Goal: Transaction & Acquisition: Purchase product/service

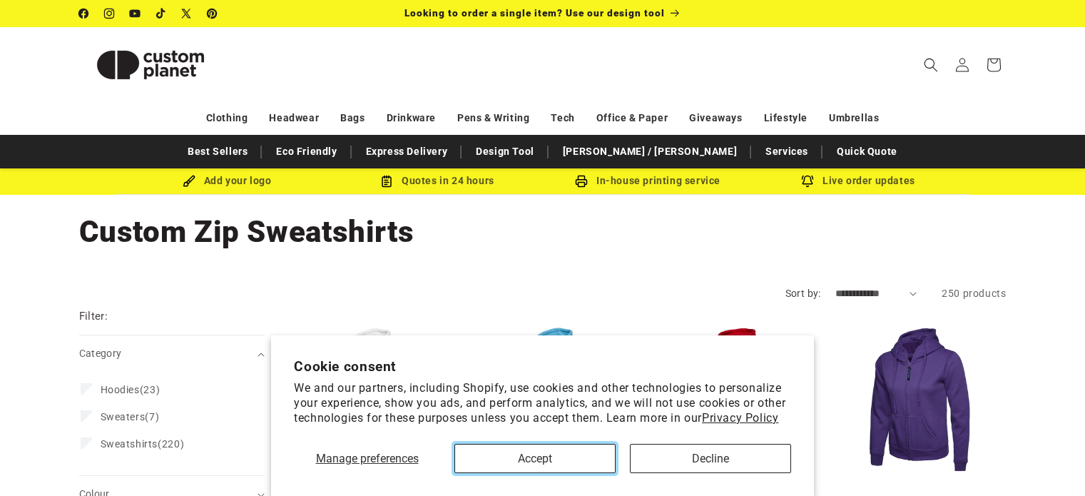
click at [566, 462] on button "Accept" at bounding box center [534, 458] width 161 height 29
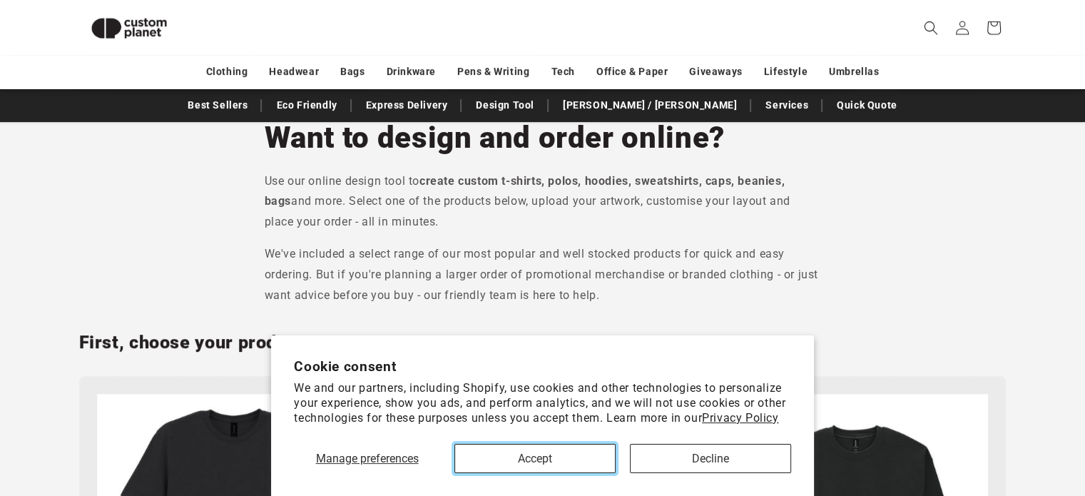
click at [600, 461] on button "Accept" at bounding box center [534, 458] width 161 height 29
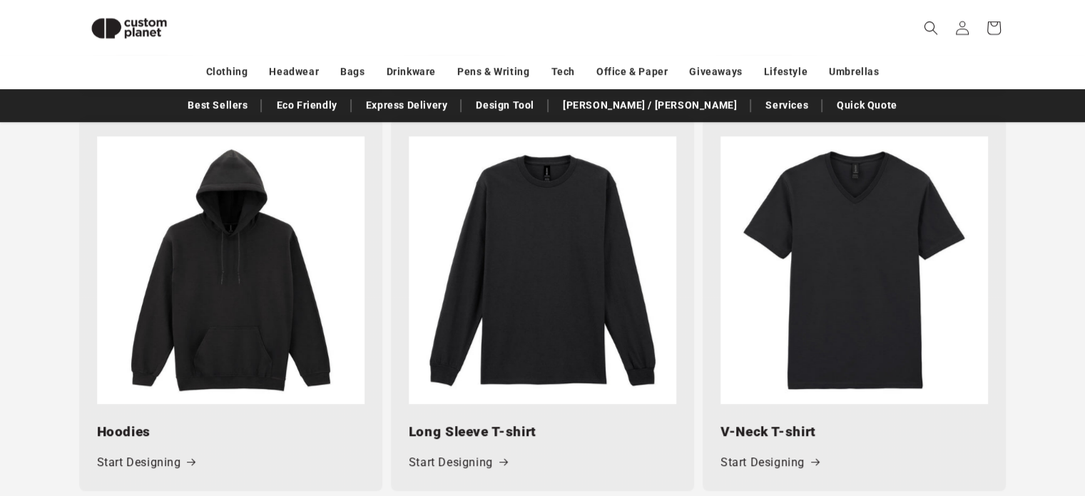
scroll to position [1080, 0]
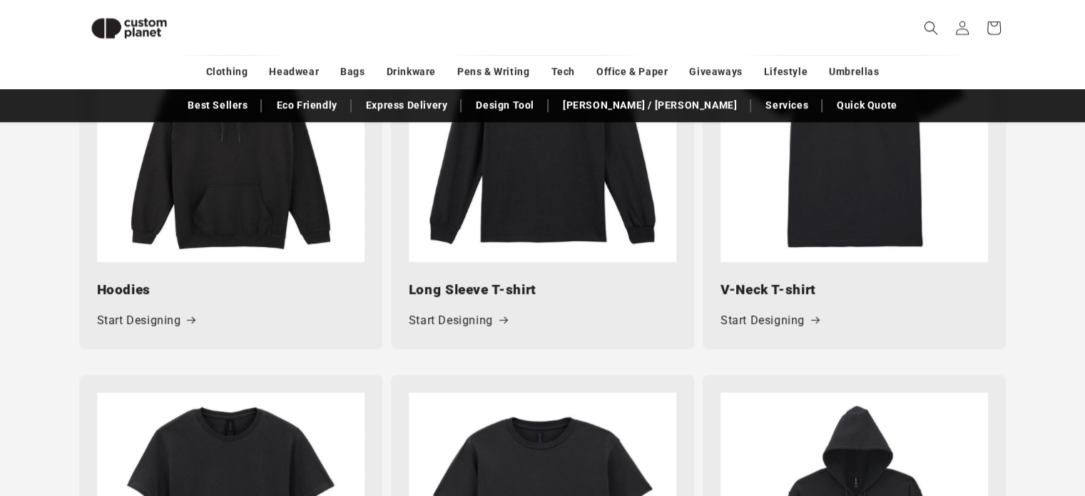
drag, startPoint x: 1095, startPoint y: 87, endPoint x: 1093, endPoint y: 251, distance: 164.1
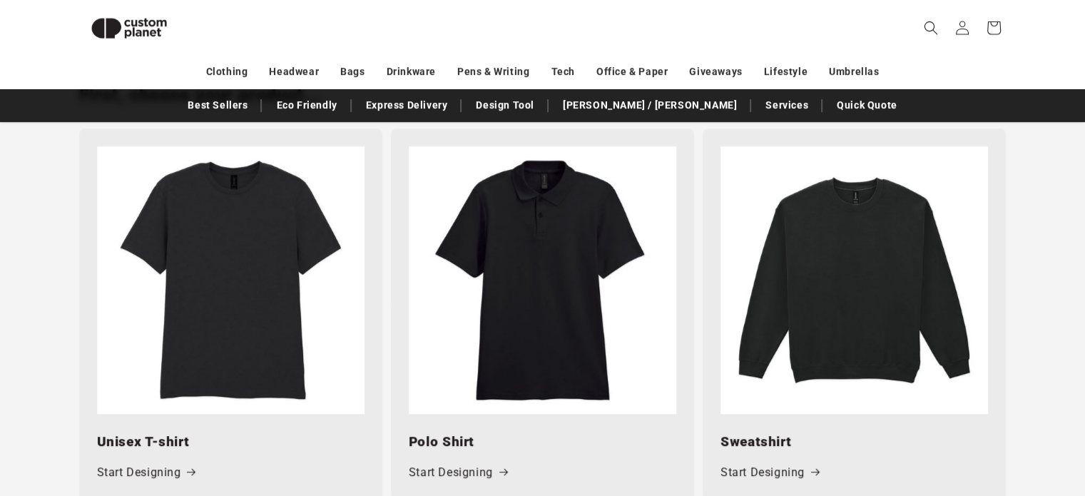
scroll to position [499, 0]
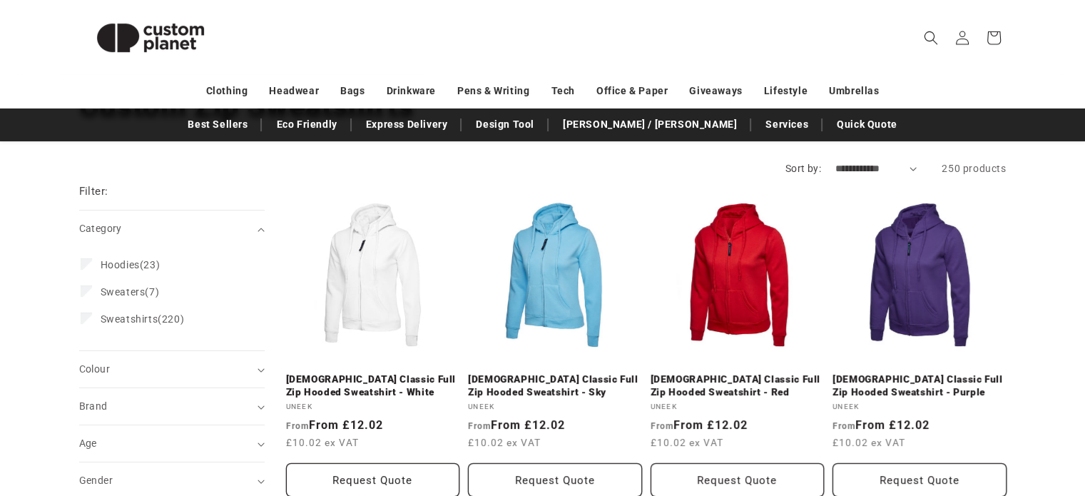
scroll to position [149, 0]
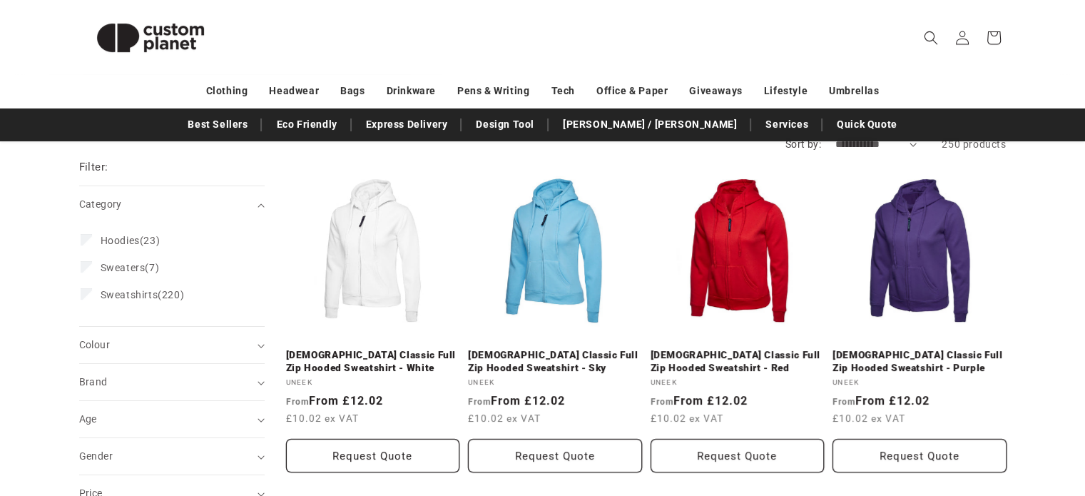
click at [1084, 126] on html "Skip to content Facebook Instagram YouTube TikTok X (Twitter) Pinterest Looking…" at bounding box center [542, 99] width 1085 height 496
click at [135, 289] on span "Sweatshirts" at bounding box center [130, 294] width 58 height 11
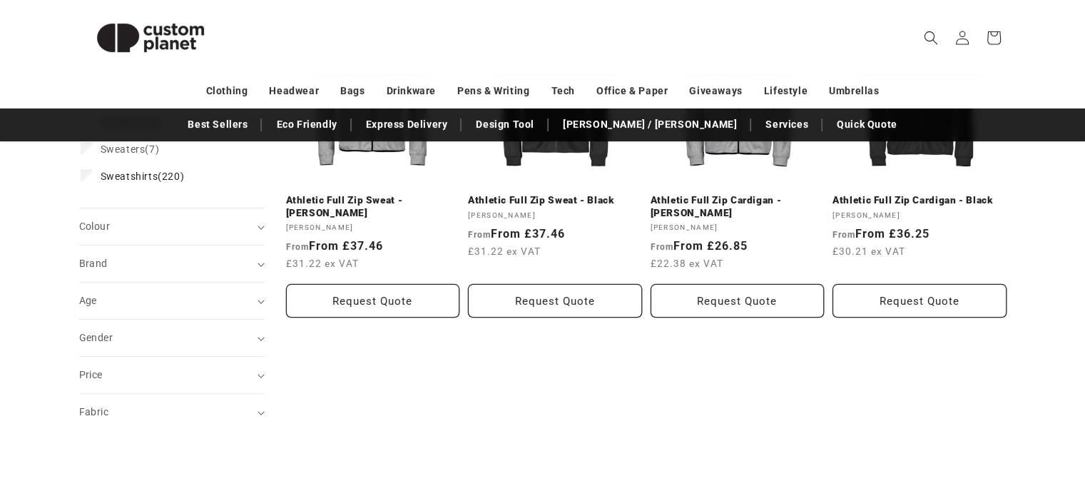
scroll to position [322, 0]
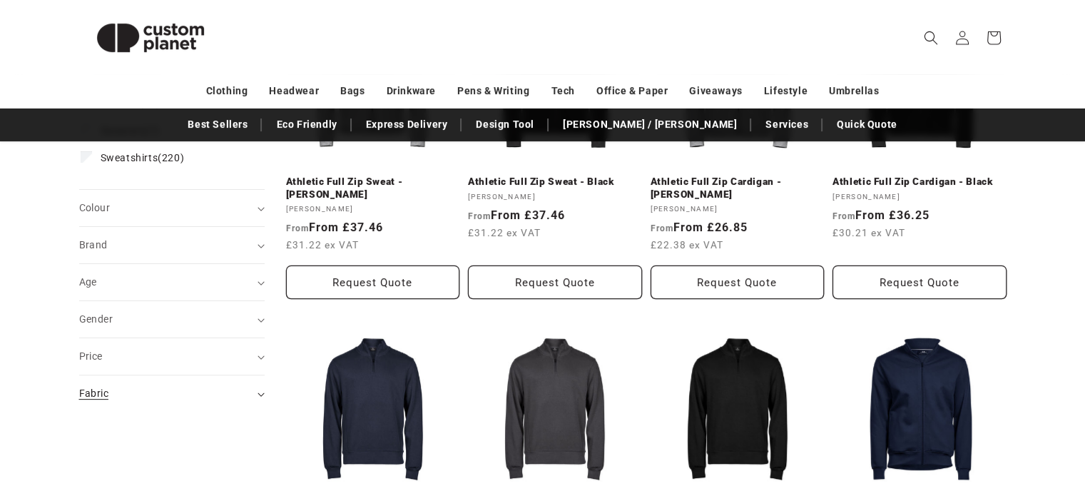
click at [225, 407] on summary "Fabric (0)" at bounding box center [171, 393] width 185 height 36
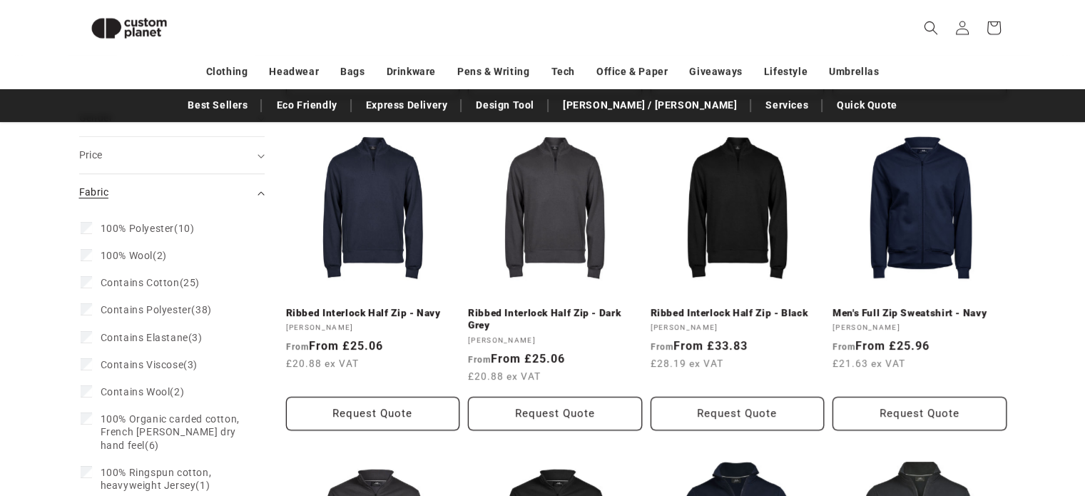
scroll to position [504, 0]
click at [213, 193] on div "Fabric (0)" at bounding box center [165, 192] width 173 height 15
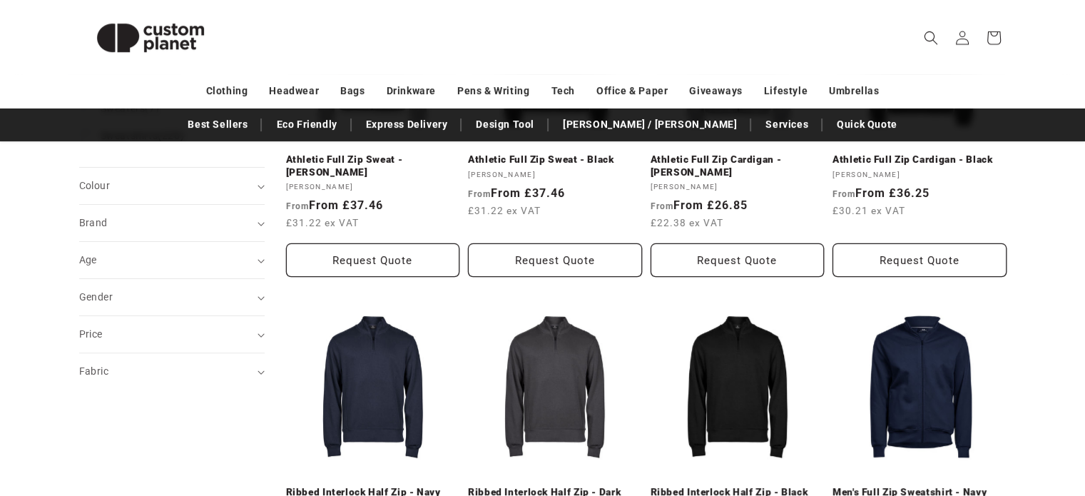
scroll to position [357, 0]
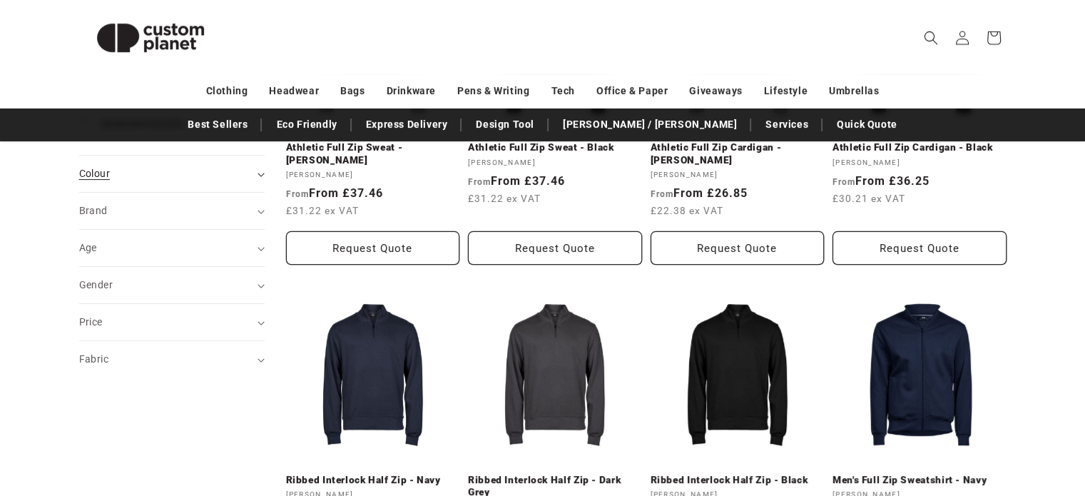
click at [247, 170] on div "Colour (0)" at bounding box center [165, 173] width 173 height 15
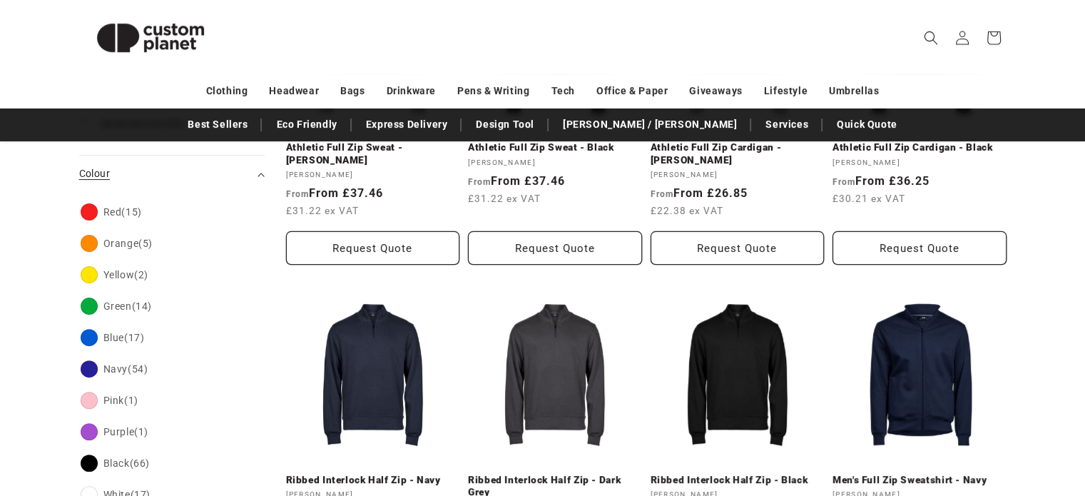
click at [247, 170] on div "Colour (0)" at bounding box center [165, 173] width 173 height 15
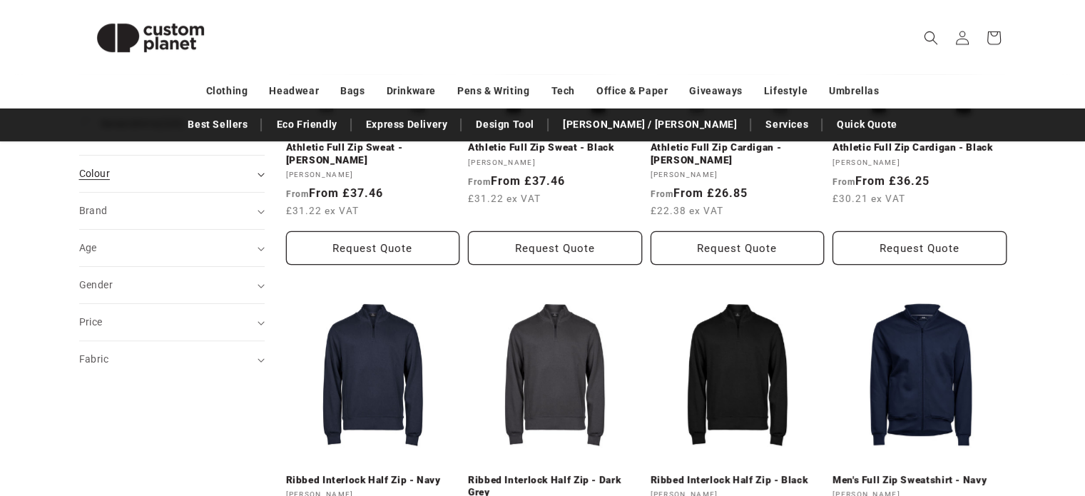
click at [247, 170] on div "Colour (0)" at bounding box center [165, 173] width 173 height 15
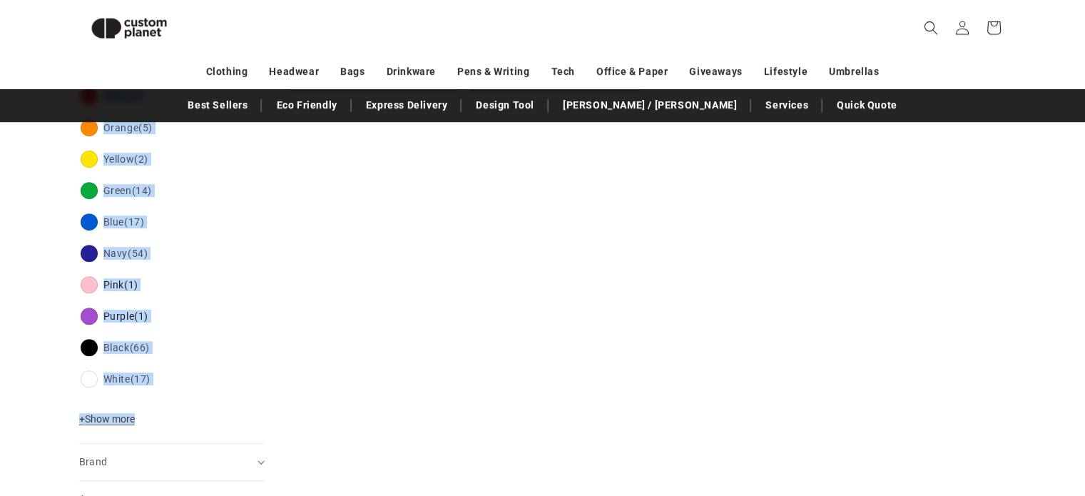
scroll to position [509, 0]
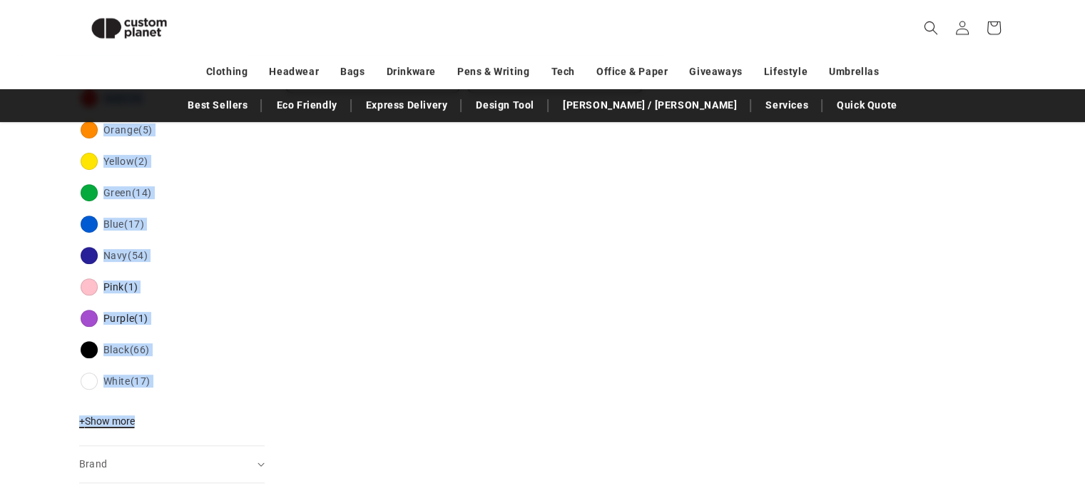
click at [130, 417] on span "+ Show more" at bounding box center [107, 420] width 56 height 11
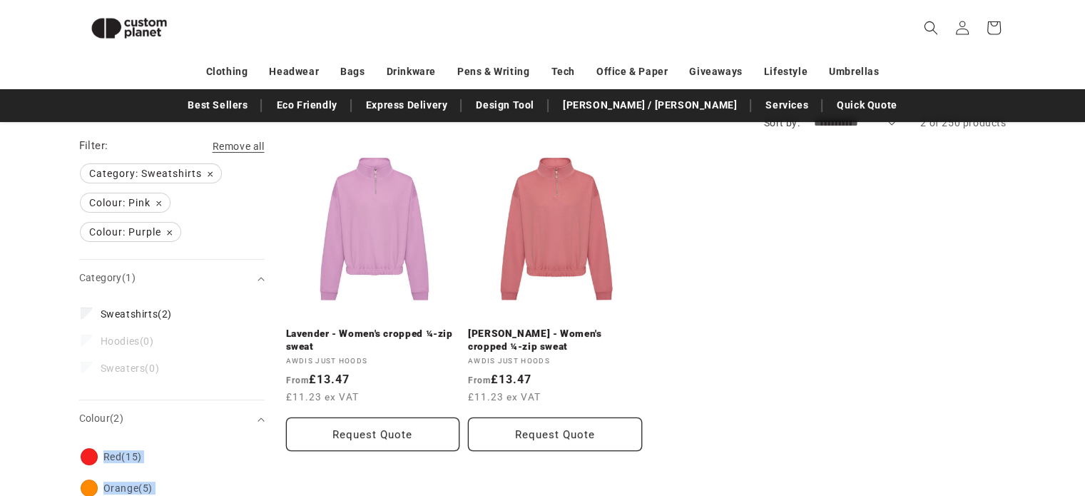
scroll to position [138, 0]
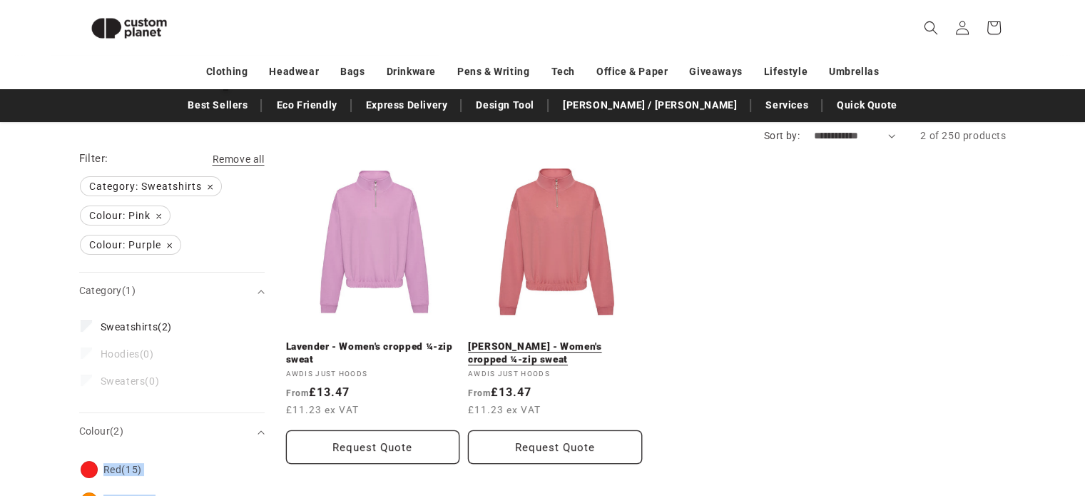
click at [497, 358] on link "Dusty Rose - Women's cropped ¼-zip sweat" at bounding box center [555, 352] width 174 height 25
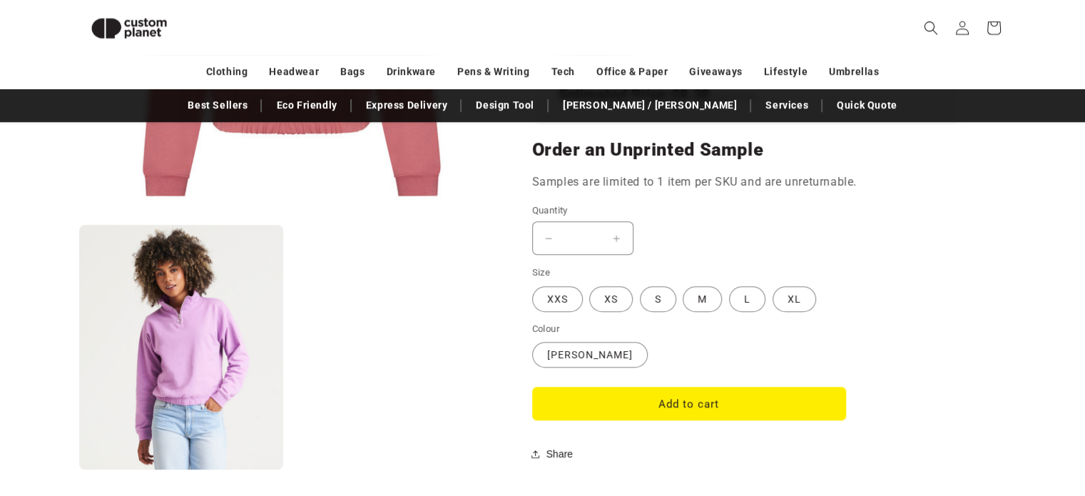
scroll to position [1139, 0]
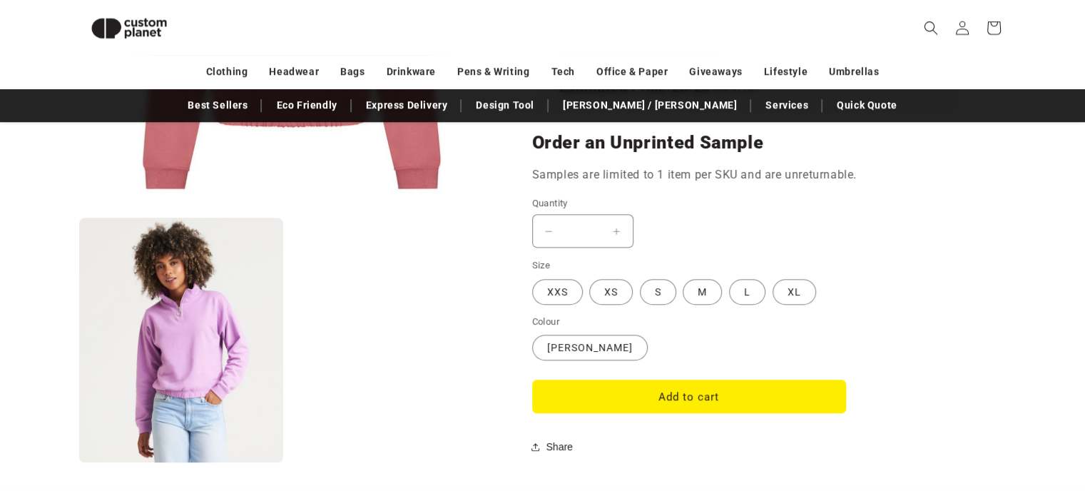
click at [79, 462] on button "Open media 2 in modal" at bounding box center [79, 462] width 0 height 0
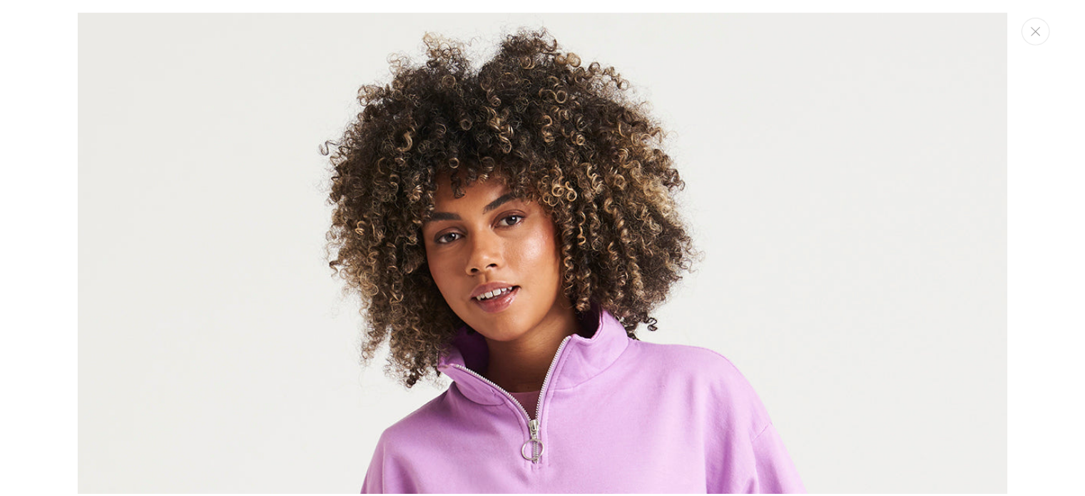
scroll to position [942, 0]
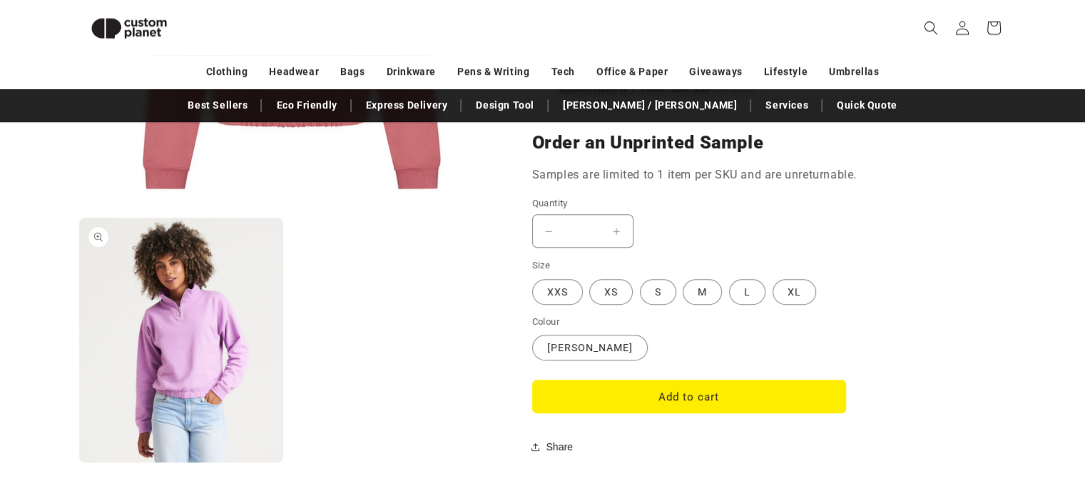
click at [79, 462] on button "Open media 2 in modal" at bounding box center [79, 462] width 0 height 0
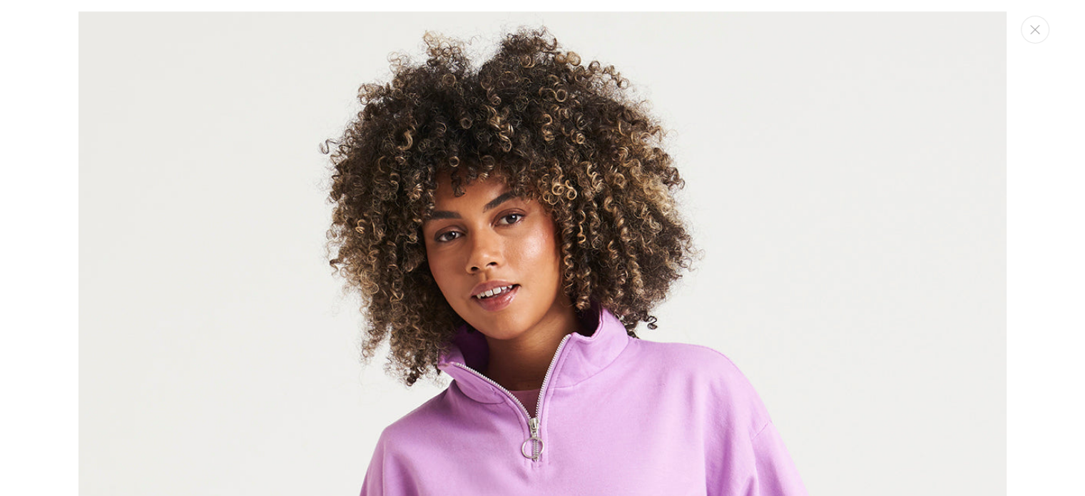
scroll to position [953, 0]
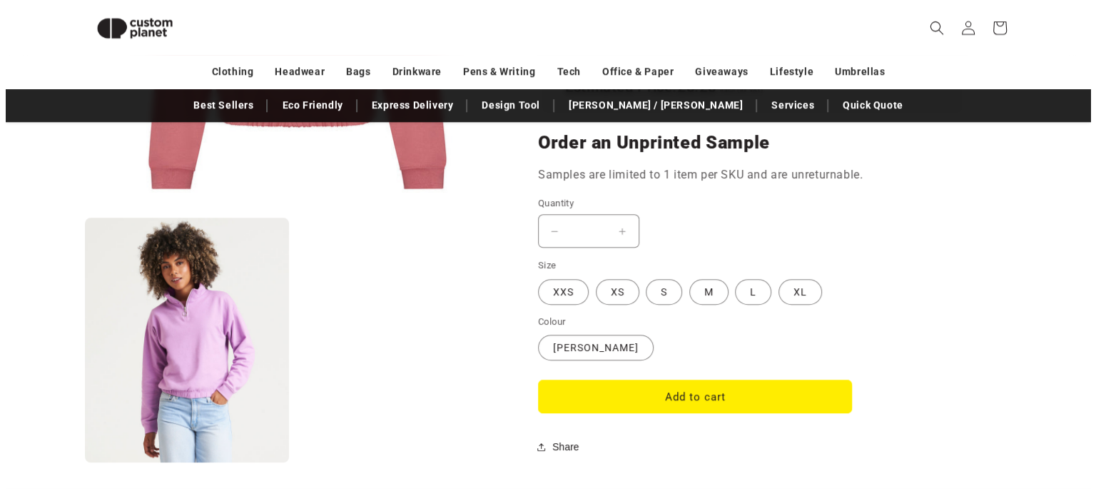
scroll to position [942, 0]
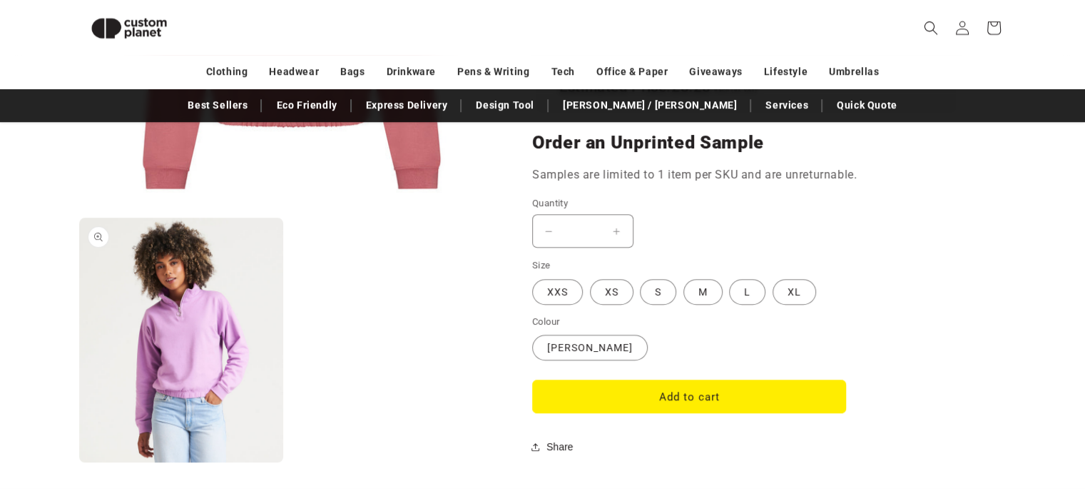
click at [79, 462] on button "Open media 2 in modal" at bounding box center [79, 462] width 0 height 0
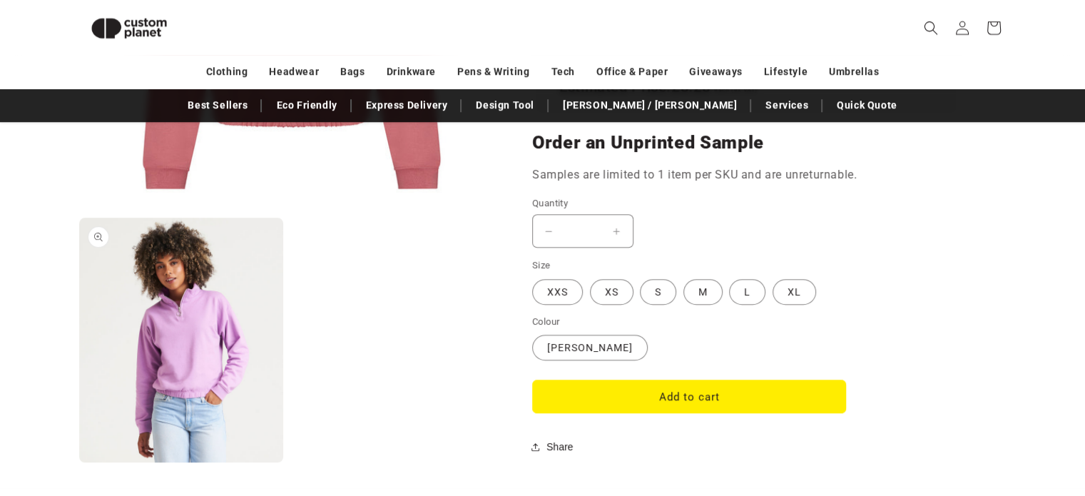
click at [79, 462] on button "Open media 2 in modal" at bounding box center [79, 462] width 0 height 0
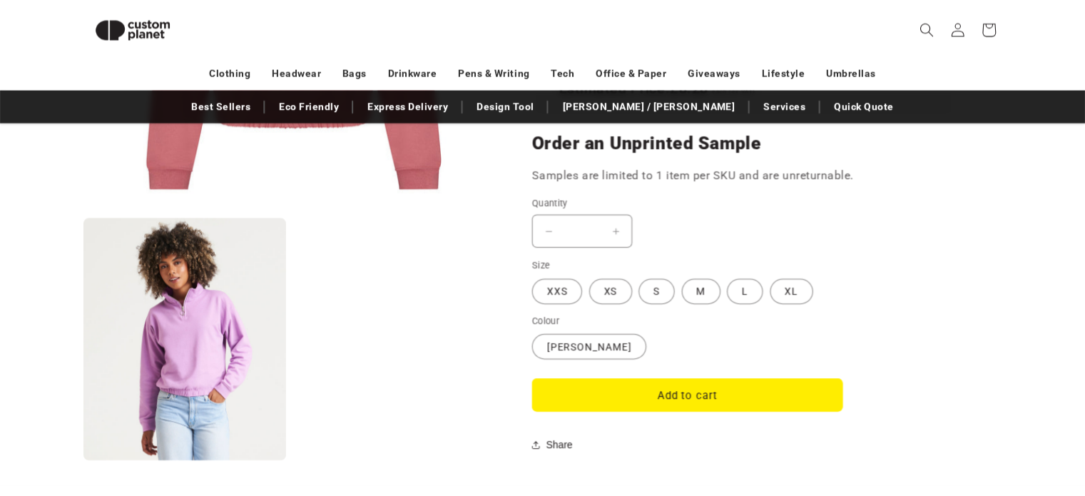
scroll to position [1315, 0]
